Goal: Communication & Community: Answer question/provide support

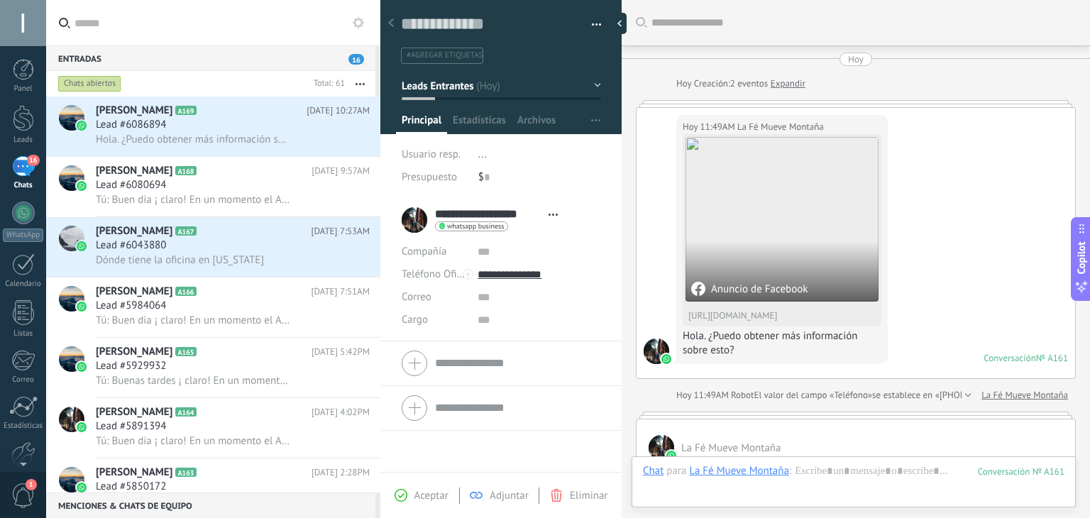
scroll to position [21, 0]
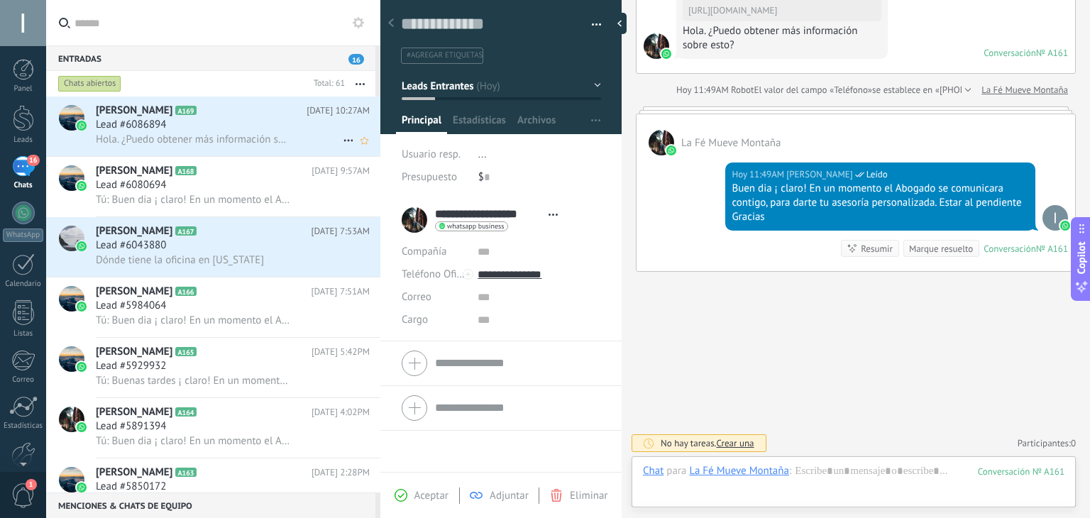
click at [133, 151] on div "[PERSON_NAME] A169 [DATE] 10:27AM Lead #6086894 Hola. ¿Puedo obtener más inform…" at bounding box center [238, 126] width 284 height 60
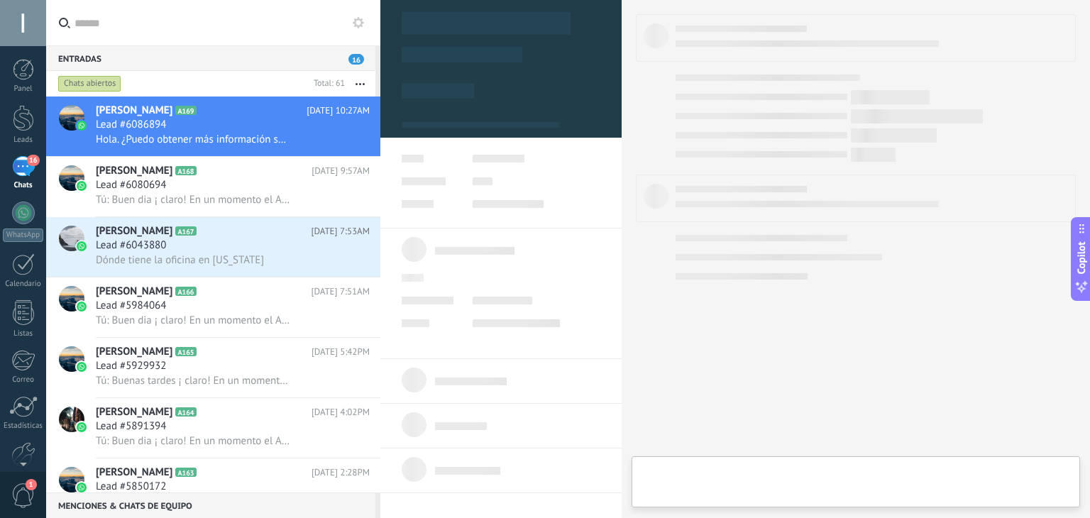
type textarea "**********"
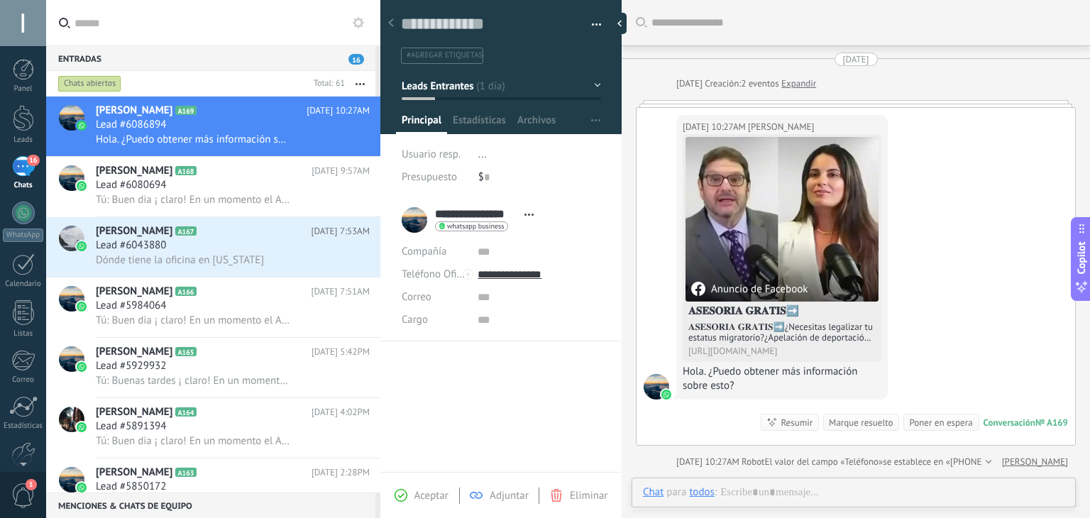
scroll to position [13, 0]
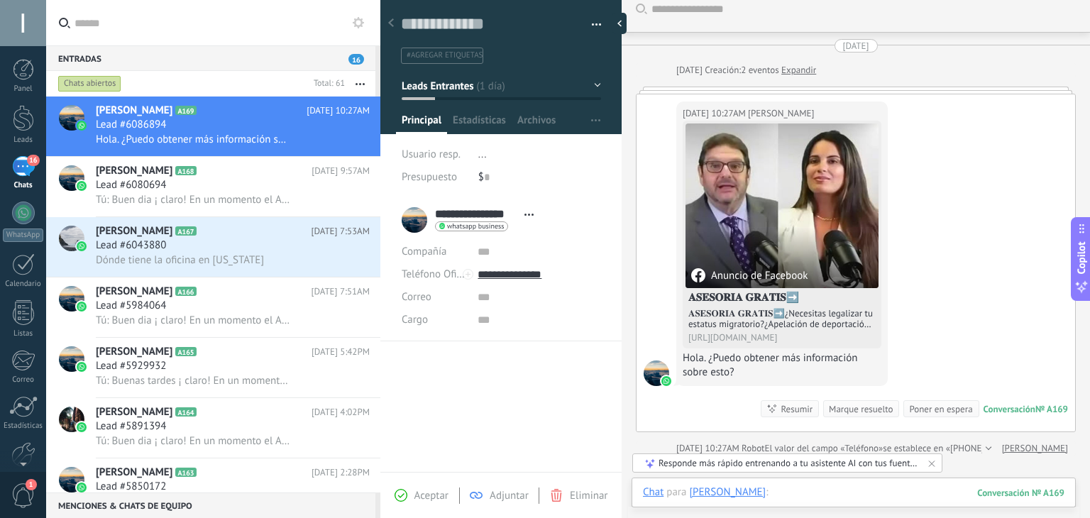
click at [790, 486] on div at bounding box center [853, 506] width 421 height 43
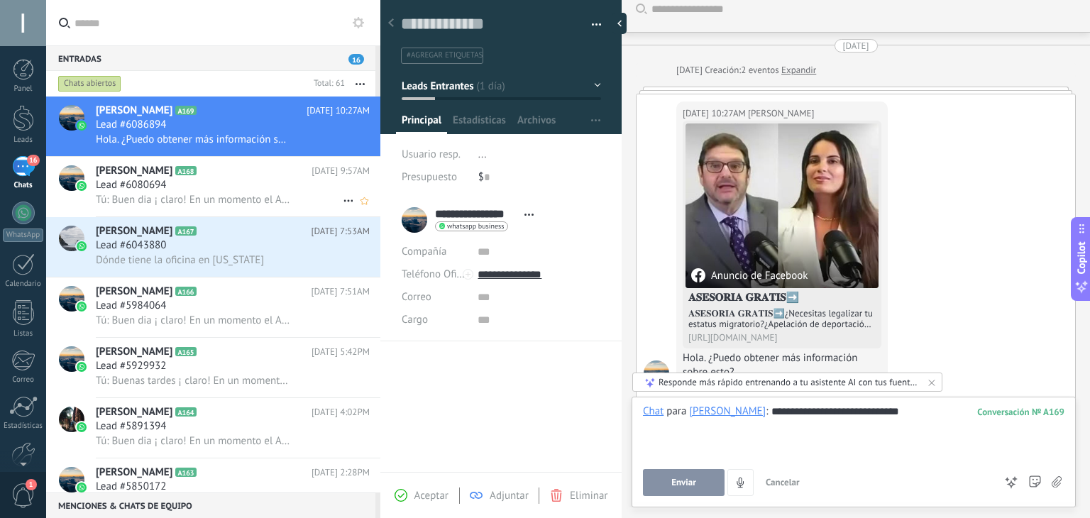
drag, startPoint x: 275, startPoint y: 168, endPoint x: 282, endPoint y: 174, distance: 9.6
click at [275, 168] on h2 "[PERSON_NAME] A168" at bounding box center [204, 171] width 216 height 14
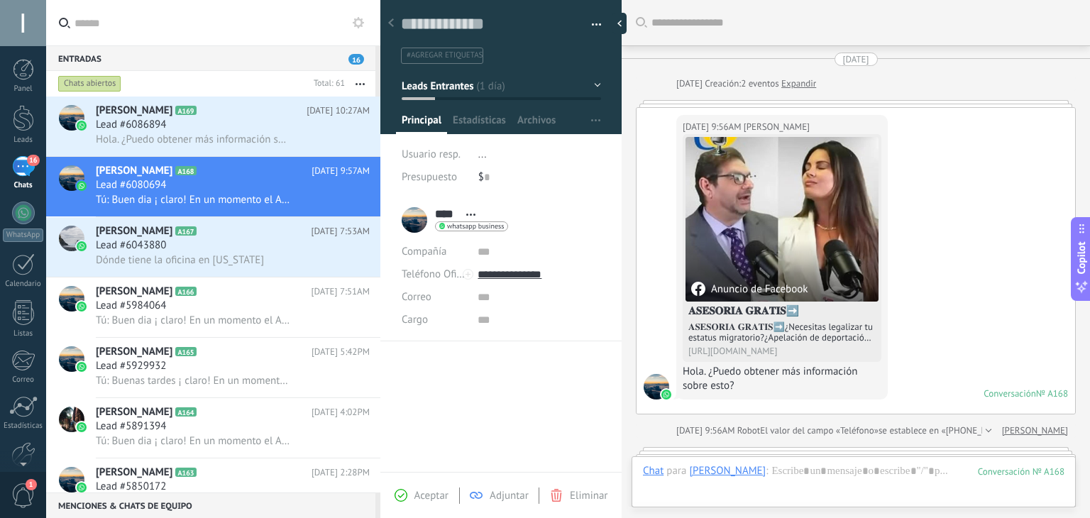
scroll to position [341, 0]
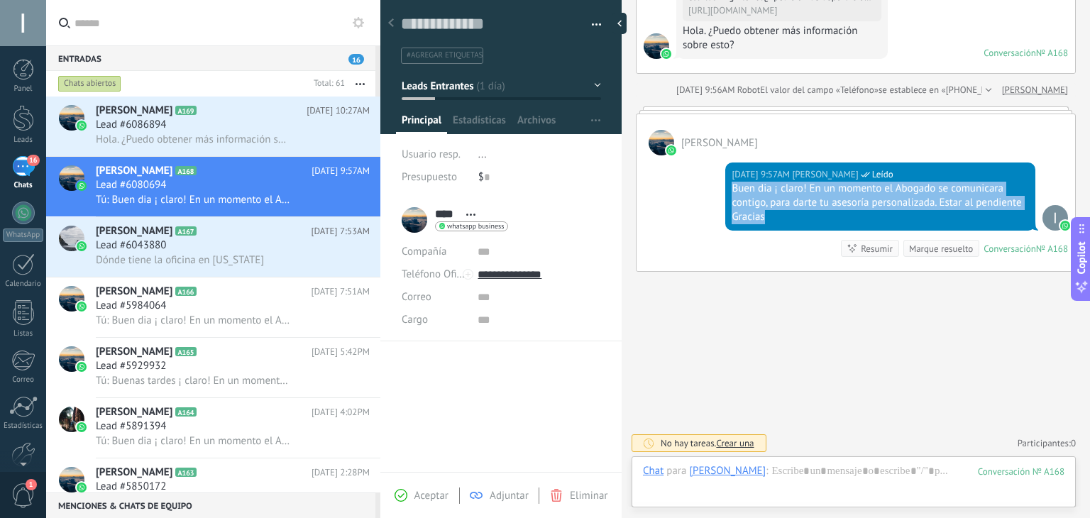
drag, startPoint x: 732, startPoint y: 188, endPoint x: 983, endPoint y: 205, distance: 251.0
click at [1021, 222] on div "Buen dia ¡ claro! En un momento el Abogado se comunicara contigo, para darte tu…" at bounding box center [879, 203] width 297 height 43
copy div "Buen dia ¡ claro! En un momento el Abogado se comunicara contigo, para darte tu…"
click at [248, 119] on div "Lead #6086894" at bounding box center [233, 125] width 274 height 14
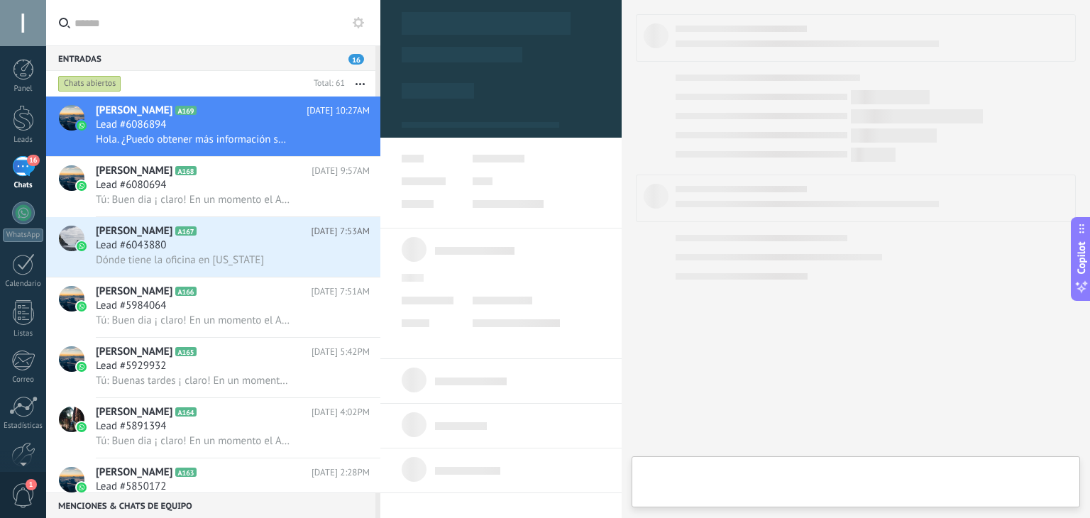
type textarea "**********"
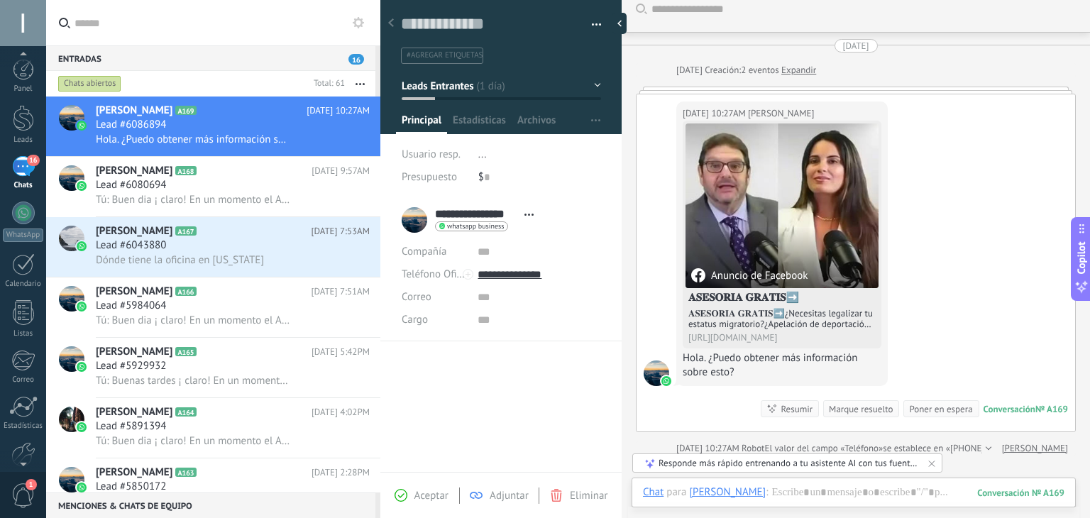
scroll to position [23, 0]
click at [26, 489] on span "1" at bounding box center [23, 495] width 24 height 25
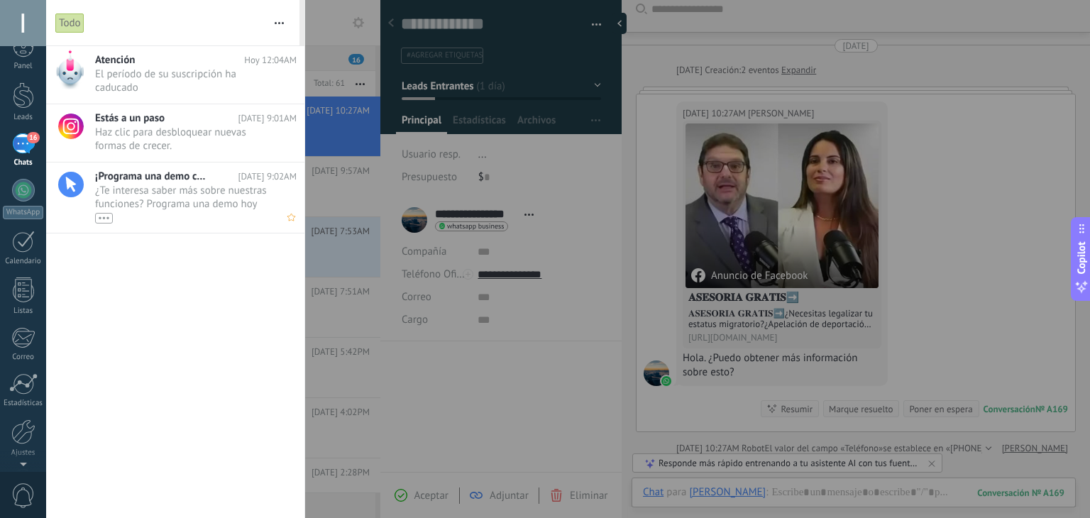
scroll to position [0, 0]
click at [348, 146] on div at bounding box center [545, 259] width 1090 height 518
